Goal: Participate in discussion: Engage in conversation with other users on a specific topic

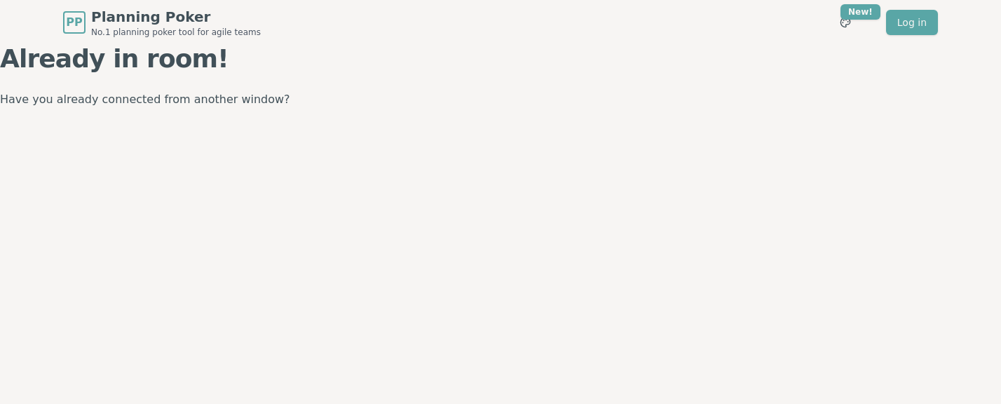
click at [280, 100] on p "Have you already connected from another window?" at bounding box center [500, 100] width 1001 height 20
click at [135, 97] on p "Have you already connected from another window?" at bounding box center [500, 100] width 1001 height 20
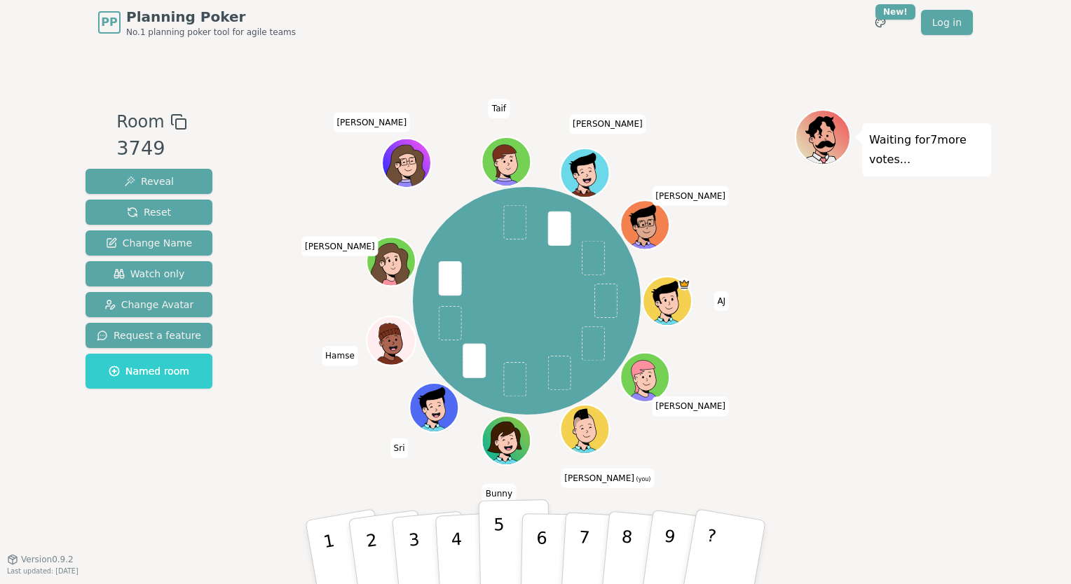
click at [498, 538] on p "5" at bounding box center [499, 553] width 12 height 76
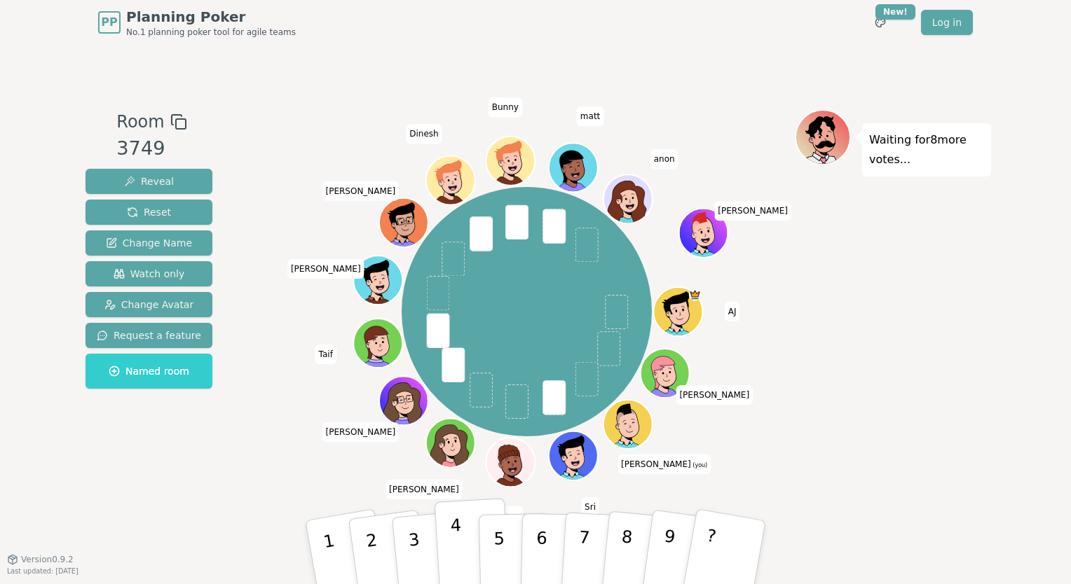
click at [461, 541] on button "4" at bounding box center [472, 552] width 76 height 109
click at [463, 551] on button "4" at bounding box center [472, 552] width 76 height 109
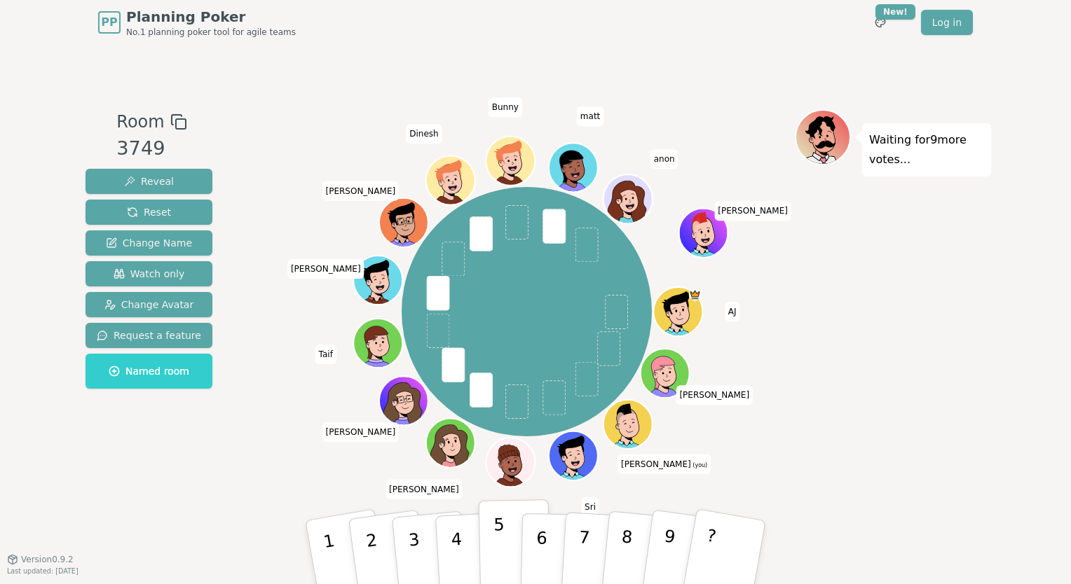
click at [493, 552] on p "5" at bounding box center [499, 553] width 12 height 76
